Goal: Task Accomplishment & Management: Manage account settings

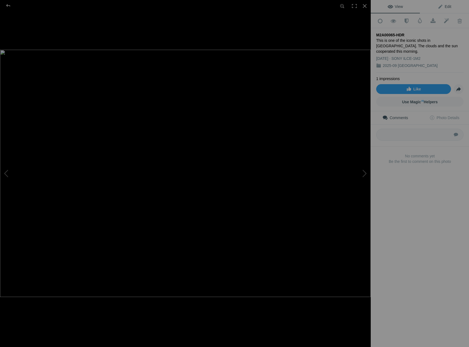
click at [443, 6] on span "Edit" at bounding box center [445, 6] width 14 height 4
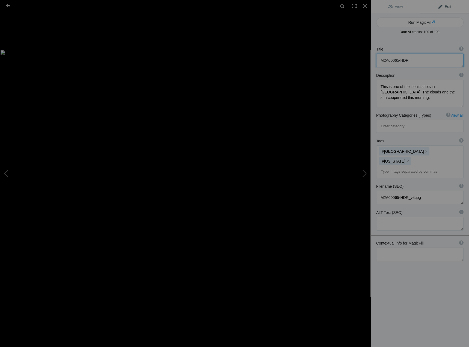
drag, startPoint x: 419, startPoint y: 61, endPoint x: 324, endPoint y: 62, distance: 94.8
click at [324, 62] on div "M2A00065-HDR View Edit Run MagicFill AI Your AI credits: 100 of 100 You have us…" at bounding box center [234, 173] width 469 height 347
paste textarea "Totem Pole at [GEOGRAPHIC_DATA]"
click at [439, 267] on div "Title ? Photo title is one of the highest used Search Engine ranking criteria a…" at bounding box center [420, 214] width 98 height 347
click at [363, 172] on button at bounding box center [350, 173] width 41 height 125
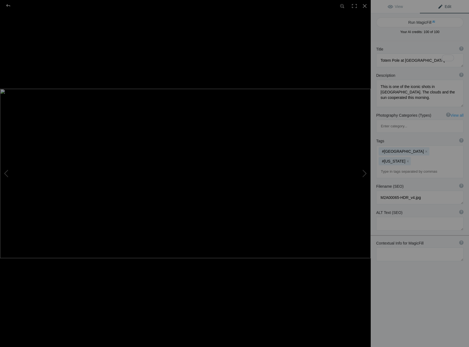
type textarea "A7C00067-Edit"
type textarea "This is a composite image, but both frames were shot within minutes of each oth…"
type textarea "A7C00067-Edit_v2.jpg"
click at [426, 58] on textarea "To enrich screen reader interactions, please activate Accessibility in Grammarl…" at bounding box center [419, 61] width 87 height 14
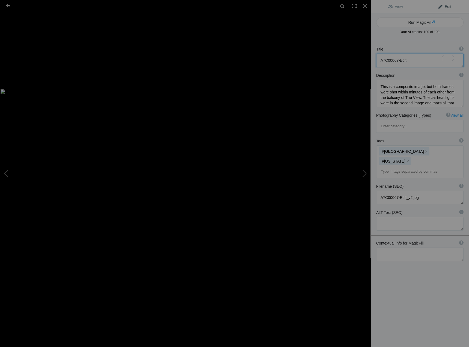
click at [426, 58] on textarea "To enrich screen reader interactions, please activate Accessibility in Grammarl…" at bounding box center [419, 61] width 87 height 14
paste textarea "[MEDICAL_DATA] in Early Morning at the [GEOGRAPHIC_DATA]"
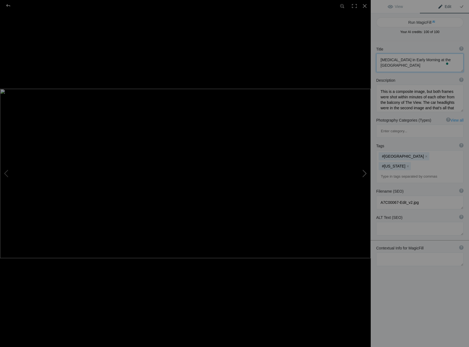
click at [365, 172] on button at bounding box center [350, 173] width 41 height 125
type textarea "M2A00043-Edit"
type textarea "The famous shot in the movie where [PERSON_NAME] decides to stop running. There…"
type textarea "M2A00043-Edit_v1.jpg"
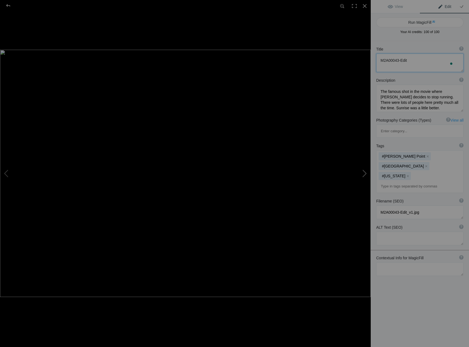
scroll to position [0, 0]
click at [9, 175] on button at bounding box center [20, 173] width 41 height 125
type textarea "[MEDICAL_DATA] in Early Morning at the [GEOGRAPHIC_DATA]"
type textarea "This is a composite image, but both frames were shot within minutes of each oth…"
type textarea "A7C00067-Edit_v2.jpg"
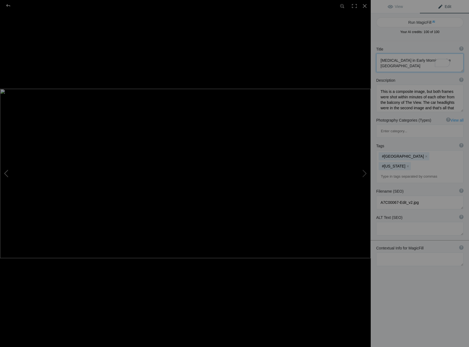
click at [9, 175] on button at bounding box center [20, 173] width 41 height 125
type textarea "Totem Pole at [GEOGRAPHIC_DATA]"
type textarea "This is one of the iconic shots in [GEOGRAPHIC_DATA]. The clouds and the sun co…"
type textarea "M2A00065-HDR_v4.jpg"
click at [366, 172] on button at bounding box center [350, 173] width 41 height 125
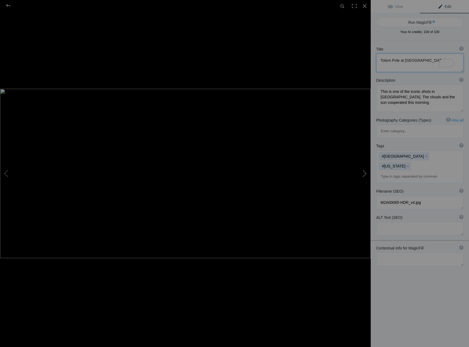
type textarea "[MEDICAL_DATA] in Early Morning at the [GEOGRAPHIC_DATA]"
type textarea "This is a composite image, but both frames were shot within minutes of each oth…"
type textarea "A7C00067-Edit_v2.jpg"
click at [366, 172] on button at bounding box center [350, 173] width 41 height 125
type textarea "M2A00043-Edit"
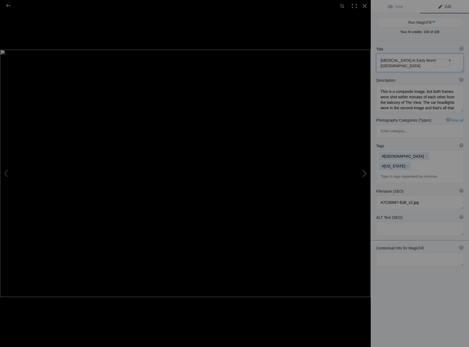
type textarea "The famous shot in the movie where [PERSON_NAME] decides to stop running. There…"
type textarea "M2A00043-Edit_v1.jpg"
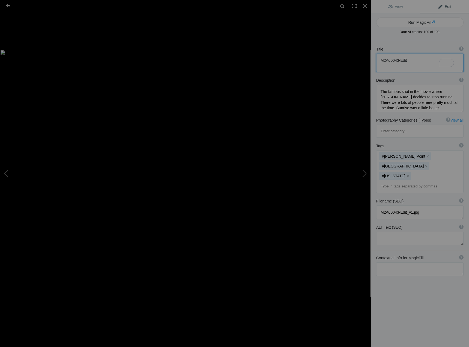
click at [418, 64] on textarea "To enrich screen reader interactions, please activate Accessibility in Grammarl…" at bounding box center [419, 63] width 87 height 19
drag, startPoint x: 418, startPoint y: 64, endPoint x: 367, endPoint y: 57, distance: 51.6
click at [367, 56] on div "M2A00043-Edit View Edit Run MagicFill AI Your AI credits: 100 of 100 You have u…" at bounding box center [234, 173] width 469 height 347
paste textarea "Forest Gump Poin"
click at [364, 174] on button at bounding box center [350, 173] width 41 height 125
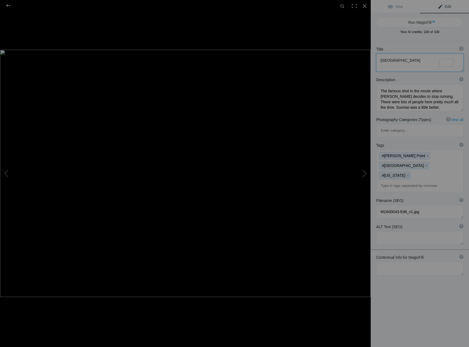
type textarea "M2A00312-HDR"
type textarea "This was my favorite shot of day one. This shot you probably don't get unless y…"
type textarea "M2A00312-HDR_v1.jpg"
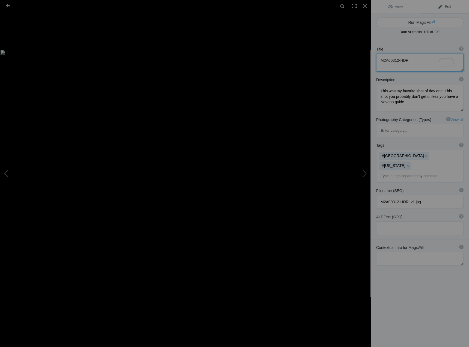
click at [427, 62] on textarea "To enrich screen reader interactions, please activate Accessibility in Grammarl…" at bounding box center [419, 63] width 87 height 18
paste textarea "Bent Tree View"
click at [367, 174] on button at bounding box center [350, 173] width 41 height 125
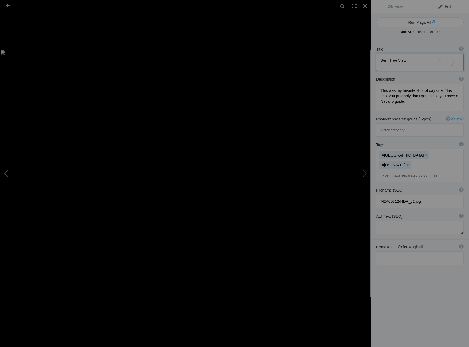
type textarea "M2A00327-HDR-Edit"
type textarea "The Mitten Shadow Event is a bi-yearly event that lasts a few days! As the sun …"
type textarea "M2A00327-HDR-Edit_v1.jpg"
click at [424, 64] on textarea "To enrich screen reader interactions, please activate Accessibility in Grammarl…" at bounding box center [419, 62] width 87 height 17
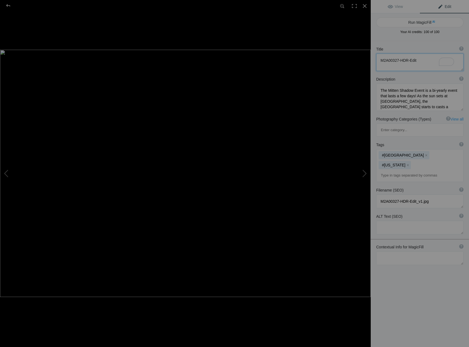
click at [424, 63] on textarea "To enrich screen reader interactions, please activate Accessibility in Grammarl…" at bounding box center [419, 62] width 87 height 17
paste textarea "The Mittens and the Shadow"
click at [440, 54] on textarea "To enrich screen reader interactions, please activate Accessibility in Grammarl…" at bounding box center [419, 62] width 87 height 17
click at [363, 177] on button at bounding box center [350, 173] width 41 height 125
type textarea "M2A00117"
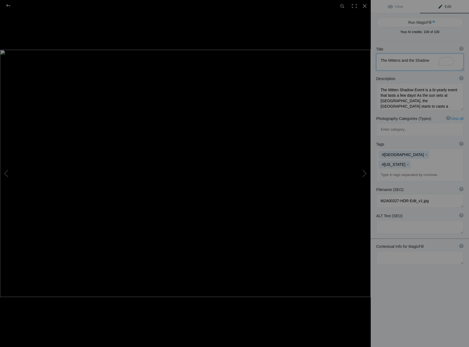
type textarea "There are lots of interesting dead trees lying twisted in the red dirt of [GEOG…"
type textarea "M2A00117_v1.jpg"
click at [431, 66] on textarea "To enrich screen reader interactions, please activate Accessibility in Grammarl…" at bounding box center [419, 62] width 87 height 17
click at [425, 60] on textarea "To enrich screen reader interactions, please activate Accessibility in Grammarl…" at bounding box center [419, 62] width 87 height 17
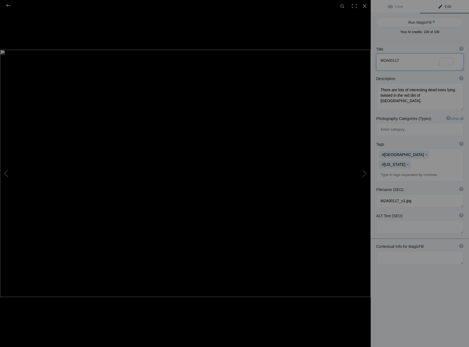
click at [425, 60] on textarea "To enrich screen reader interactions, please activate Accessibility in Grammarl…" at bounding box center [419, 62] width 87 height 17
paste textarea "Deadwood in [GEOGRAPHIC_DATA]"
click at [362, 173] on button at bounding box center [350, 173] width 41 height 125
type textarea "M2A00132-HDR"
type textarea "[PERSON_NAME][GEOGRAPHIC_DATA] is a butte located in [GEOGRAPHIC_DATA] and is p…"
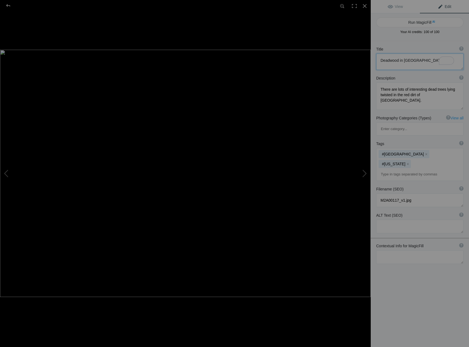
type textarea "M2A00132-HDR_v1.jpg"
click at [436, 61] on textarea "To enrich screen reader interactions, please activate Accessibility in Grammarl…" at bounding box center [419, 62] width 87 height 16
paste textarea "[PERSON_NAME] Butte"
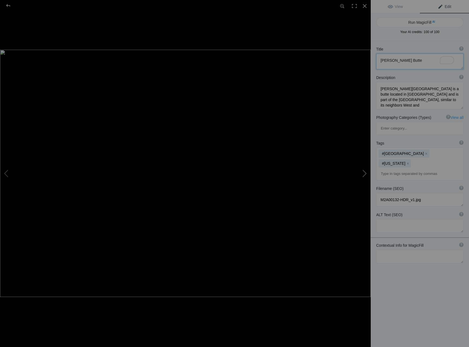
click at [367, 175] on button at bounding box center [350, 173] width 41 height 125
type textarea "A7C00114-HDR"
type textarea "Wind is said to have eroded these caves and holes in the walls of the rock."
type textarea "A7C00114-HDR_v1.jpg"
click at [418, 64] on textarea "To enrich screen reader interactions, please activate Accessibility in Grammarl…" at bounding box center [419, 62] width 87 height 16
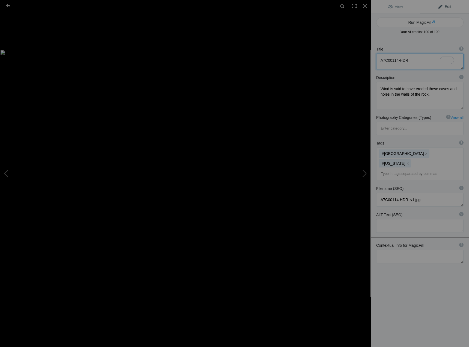
click at [418, 64] on textarea "To enrich screen reader interactions, please activate Accessibility in Grammarl…" at bounding box center [419, 62] width 87 height 16
paste textarea "Holes in the Wall"
drag, startPoint x: 417, startPoint y: 60, endPoint x: 391, endPoint y: 66, distance: 26.5
click at [391, 66] on textarea "To enrich screen reader interactions, please activate Accessibility in Grammarl…" at bounding box center [419, 61] width 87 height 15
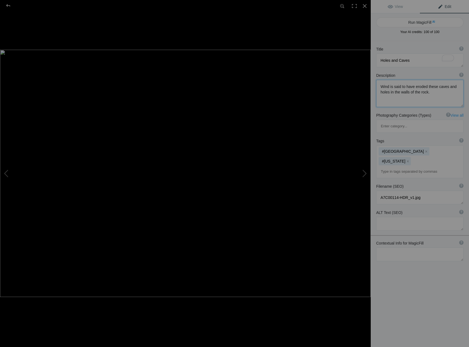
click at [437, 92] on textarea at bounding box center [419, 93] width 87 height 27
click at [365, 174] on button at bounding box center [350, 173] width 41 height 125
type textarea "M2A00627-HDR-2-Edit"
type textarea "Well outside of [GEOGRAPHIC_DATA] stands alone. It is also called [GEOGRAPHIC_D…"
type textarea "M2A00627-HDR-2-Edit_v1.jpg"
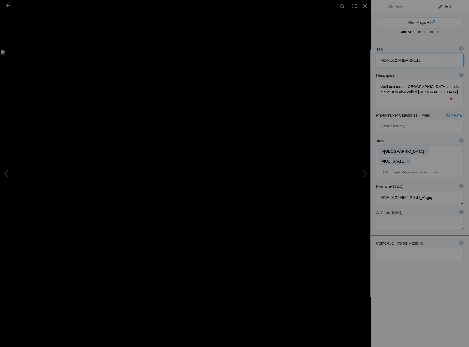
click at [435, 61] on textarea "To enrich screen reader interactions, please activate Accessibility in Grammarl…" at bounding box center [419, 61] width 87 height 14
paste textarea "Agathla Peak"
click at [363, 171] on button at bounding box center [350, 173] width 41 height 125
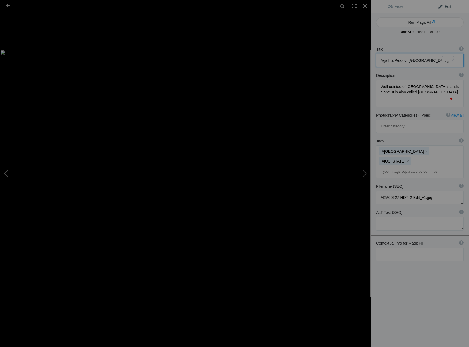
type textarea "M2A00141-2"
type textarea "We had amazing clouds and skies for pretty much our whole trip."
type textarea "M2A00141-2_v1.jpg"
click at [402, 64] on textarea "To enrich screen reader interactions, please activate Accessibility in Grammarl…" at bounding box center [419, 61] width 87 height 14
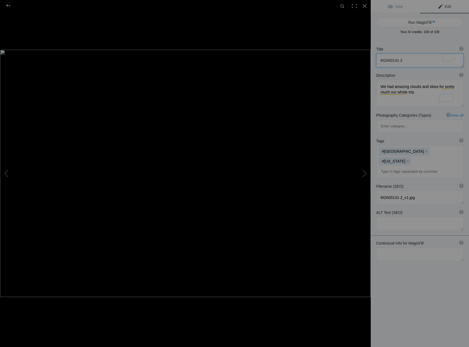
click at [402, 64] on textarea "To enrich screen reader interactions, please activate Accessibility in Grammarl…" at bounding box center [419, 61] width 87 height 14
paste textarea "Great Skies"
click at [400, 99] on textarea "To enrich screen reader interactions, please activate Accessibility in Grammarl…" at bounding box center [419, 93] width 87 height 27
click at [362, 174] on button at bounding box center [350, 173] width 41 height 125
type textarea "M2A00188-2-HDR"
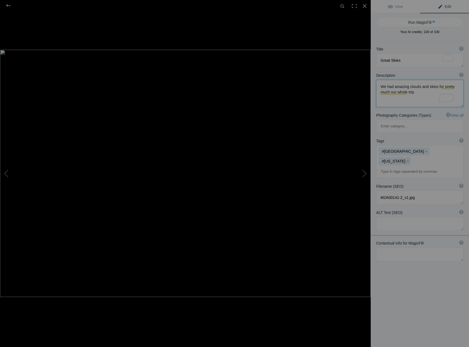
type textarea "Mitten in the gap."
type textarea "M2A00188-2-HDR_v1.jpg"
click at [411, 62] on textarea "To enrich screen reader interactions, please activate Accessibility in Grammarl…" at bounding box center [419, 61] width 87 height 14
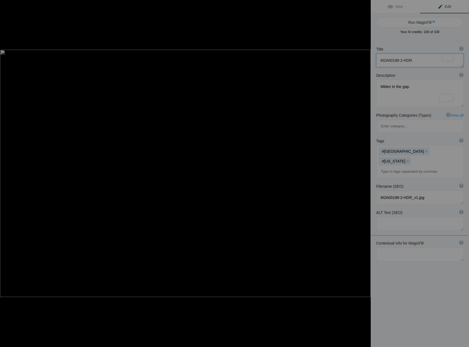
paste textarea "Deadwood in [GEOGRAPHIC_DATA]"
drag, startPoint x: 439, startPoint y: 61, endPoint x: 340, endPoint y: 61, distance: 99.1
click at [340, 61] on div "M2A00188-2-HDR View Edit Run MagicFill AI Your AI credits: 100 of 100 You have …" at bounding box center [234, 173] width 469 height 347
type textarea "Mitten in the Gap"
type textarea "M"
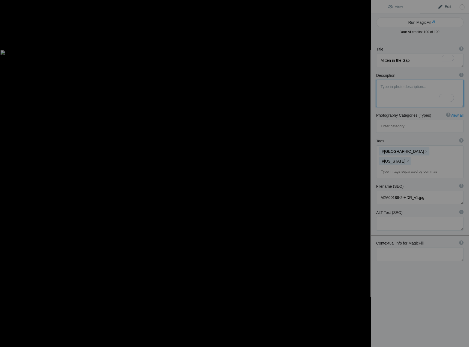
paste textarea "Deadwood in [GEOGRAPHIC_DATA]"
type textarea "Deadwood in [GEOGRAPHIC_DATA]"
click at [365, 177] on button at bounding box center [350, 173] width 41 height 125
type textarea "M2A00228-2"
type textarea "From the hotel balcony just after dark watching the moon rise behind the clouds."
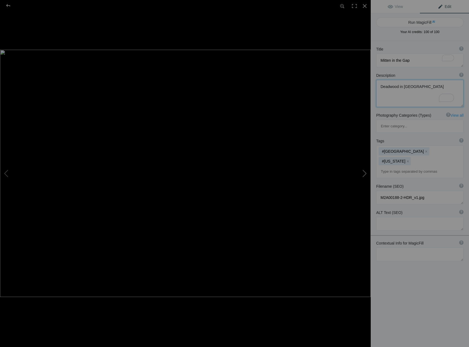
type textarea "M2A00228-2_v1.jpg"
click at [415, 94] on textarea "To enrich screen reader interactions, please activate Accessibility in Grammarl…" at bounding box center [419, 93] width 87 height 27
click at [421, 66] on textarea "To enrich screen reader interactions, please activate Accessibility in Grammarl…" at bounding box center [419, 61] width 87 height 14
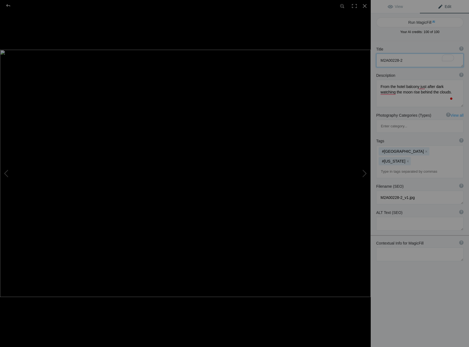
click at [418, 61] on textarea "To enrich screen reader interactions, please activate Accessibility in Grammarl…" at bounding box center [419, 61] width 87 height 14
paste textarea "oonrise at the [GEOGRAPHIC_DATA]"
click at [366, 172] on button at bounding box center [350, 173] width 41 height 125
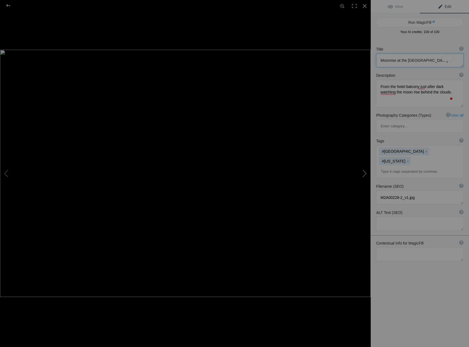
type textarea "M2A00268"
type textarea "Another shot from the hotel balcony."
type textarea "M2A00268_v1.jpg"
click at [410, 61] on textarea "To enrich screen reader interactions, please activate Accessibility in Grammarl…" at bounding box center [419, 61] width 87 height 14
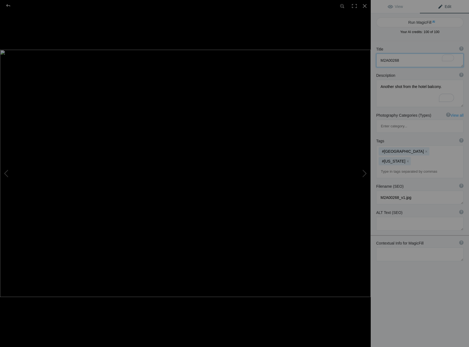
click at [410, 61] on textarea "To enrich screen reader interactions, please activate Accessibility in Grammarl…" at bounding box center [419, 61] width 87 height 14
paste textarea "First Light at the [GEOGRAPHIC_DATA]"
click at [364, 171] on button at bounding box center [350, 173] width 41 height 125
type textarea "M2A00438-2-HDR"
type textarea "Another shot of the shadow at sunset. This one is from the hotel balcony."
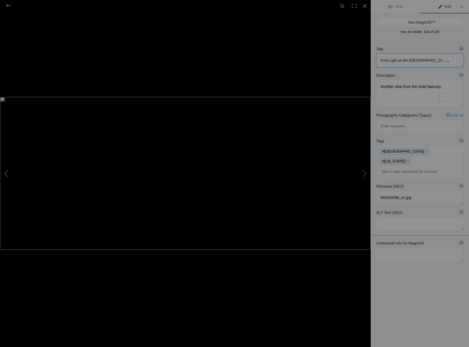
type textarea "M2A00438-2-HDR_v1.jpg"
click at [429, 63] on textarea "To enrich screen reader interactions, please activate Accessibility in Grammarl…" at bounding box center [419, 61] width 87 height 14
paste textarea "Clasping Hands"
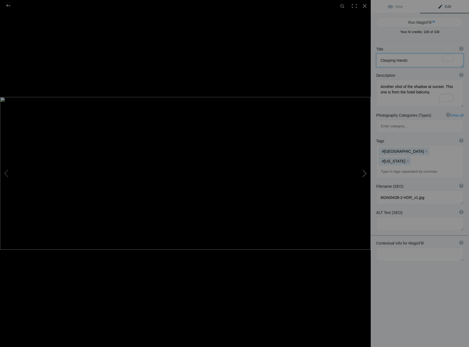
click at [366, 173] on button at bounding box center [350, 173] width 41 height 125
type textarea "M2A00536-HDR-Edit"
type textarea "I'm glad that this is on the map as Mexican Hat Rock. I might have missed it."
type textarea "M2A00536-HDR-Edit_v1.jpg"
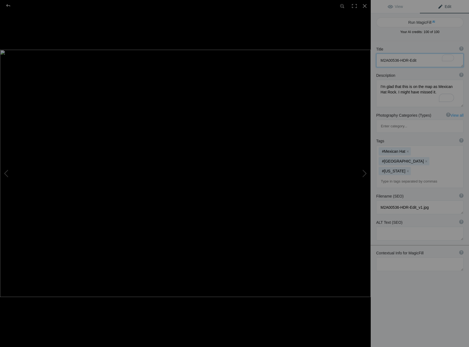
click at [432, 65] on textarea "To enrich screen reader interactions, please activate Accessibility in Grammarl…" at bounding box center [419, 61] width 87 height 14
paste textarea "exican Ha"
click at [364, 174] on button at bounding box center [350, 173] width 41 height 125
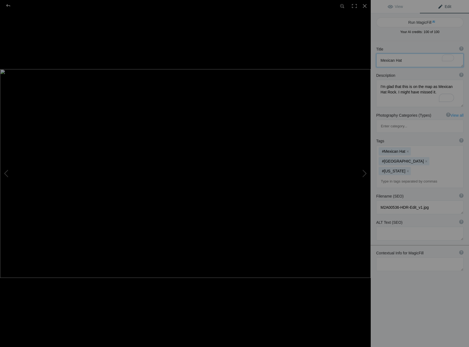
click at [421, 58] on textarea "To enrich screen reader interactions, please activate Accessibility in Grammarl…" at bounding box center [419, 61] width 87 height 14
type textarea "M2A00584-HDR-Edit"
type textarea "Not actually too near [GEOGRAPHIC_DATA], this view is just as stunning from the…"
type textarea "M2A00584-HDR-Edit_v1.jpg"
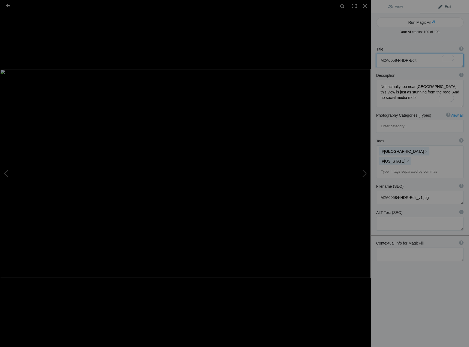
click at [421, 57] on textarea "To enrich screen reader interactions, please activate Accessibility in Grammarl…" at bounding box center [419, 61] width 87 height 14
click at [409, 61] on textarea "To enrich screen reader interactions, please activate Accessibility in Grammarl…" at bounding box center [419, 61] width 87 height 14
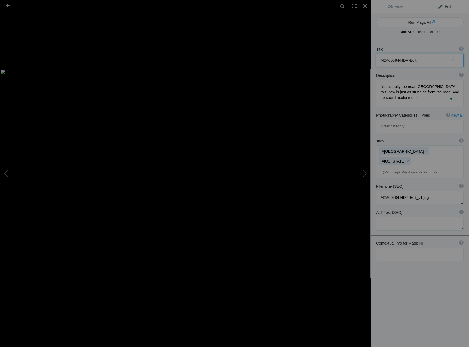
click at [409, 61] on textarea "To enrich screen reader interactions, please activate Accessibility in Grammarl…" at bounding box center [419, 61] width 87 height 14
paste textarea "Forest Gump Point (2)"
click at [366, 171] on button at bounding box center [350, 173] width 41 height 125
type textarea "M2A00494-HDR"
type textarea "Once again with the mitten in the background."
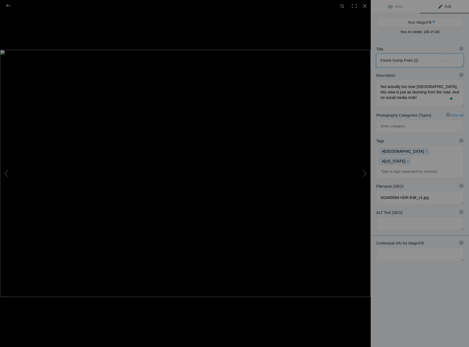
type textarea "M2A00494-HDR_v1.jpg"
click at [428, 59] on textarea "To enrich screen reader interactions, please activate Accessibility in Grammarl…" at bounding box center [419, 61] width 87 height 14
paste textarea "One More Dead Tree"
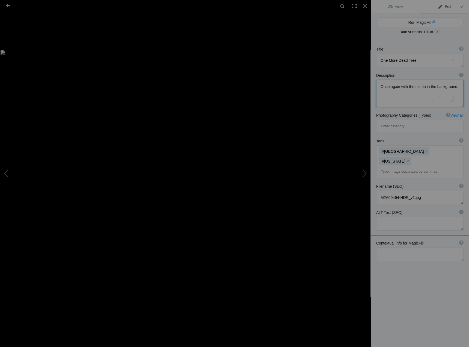
click at [426, 91] on textarea "To enrich screen reader interactions, please activate Accessibility in Grammarl…" at bounding box center [419, 93] width 87 height 27
click at [361, 177] on button at bounding box center [350, 173] width 41 height 125
type textarea "Totem Pole at [GEOGRAPHIC_DATA]"
type textarea "This is one of the iconic shots in [GEOGRAPHIC_DATA]. The clouds and the sun co…"
type textarea "M2A00065-HDR_v4.jpg"
